Goal: Information Seeking & Learning: Learn about a topic

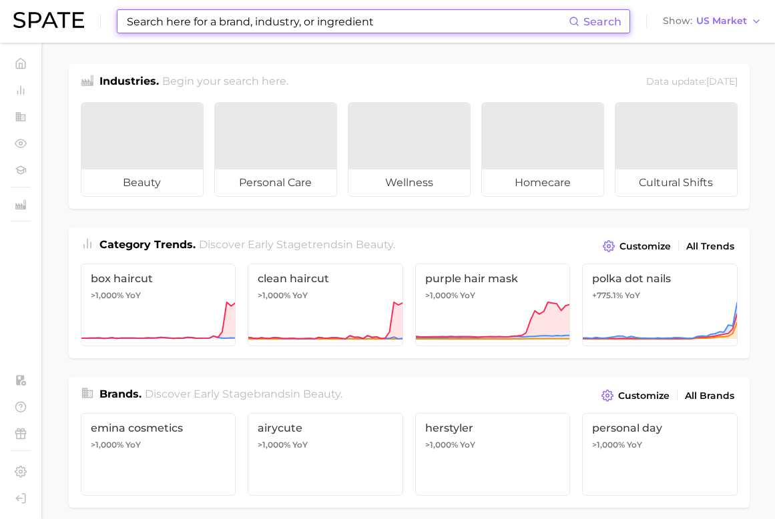
click at [231, 25] on input at bounding box center [347, 21] width 443 height 23
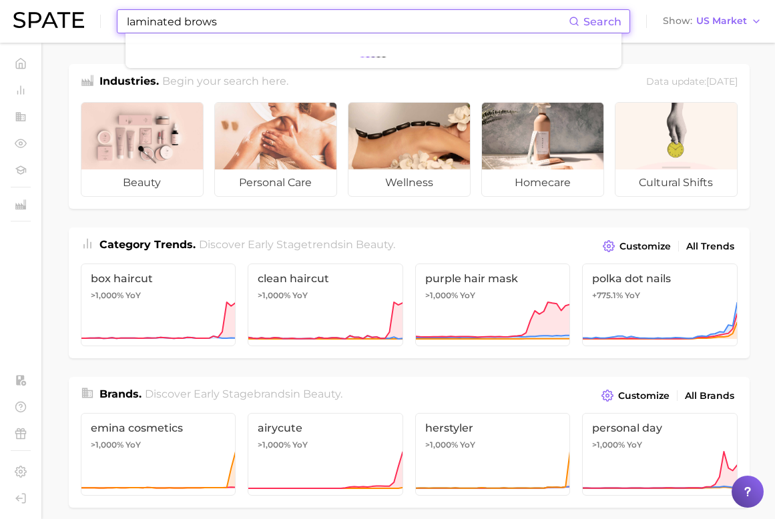
type input "laminated brows"
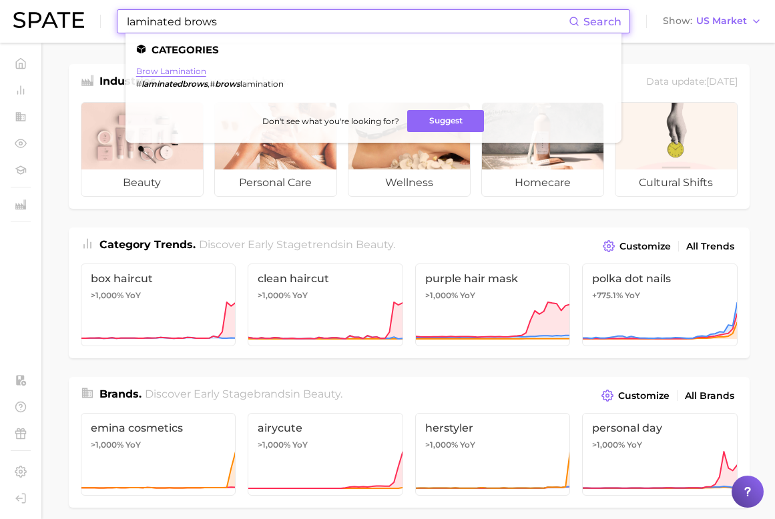
click at [164, 72] on link "brow lamination" at bounding box center [171, 71] width 70 height 10
